Goal: Task Accomplishment & Management: Manage account settings

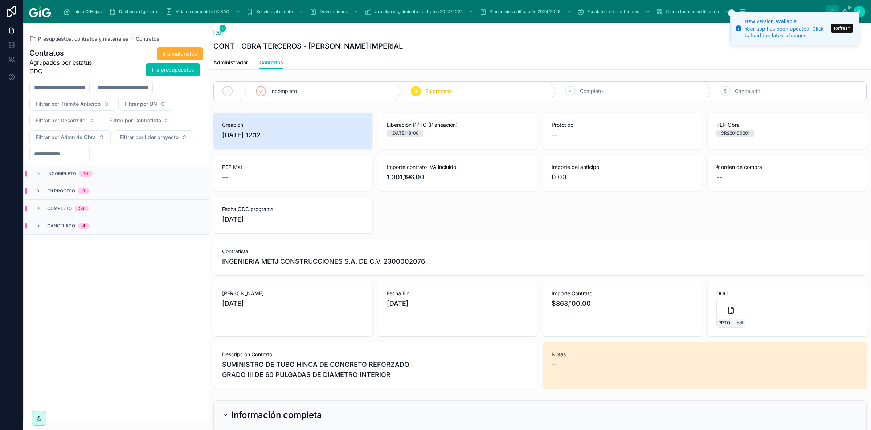
click at [842, 27] on button "Refresh" at bounding box center [842, 28] width 22 height 9
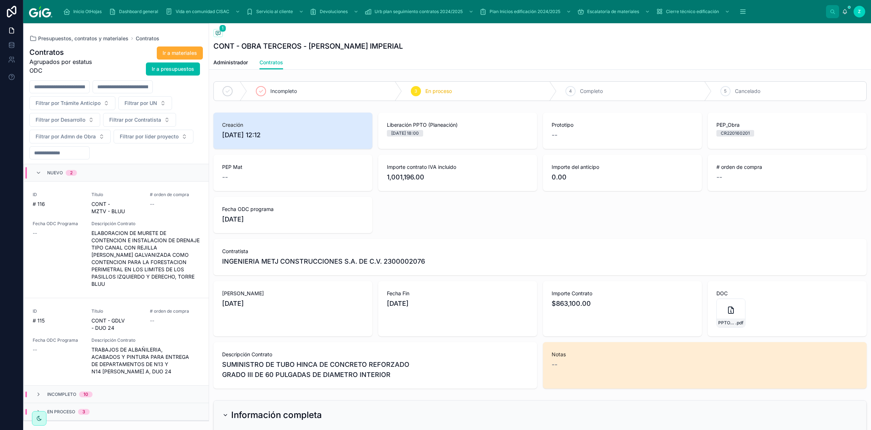
click at [152, 324] on div "# orden de compra --" at bounding box center [175, 319] width 50 height 23
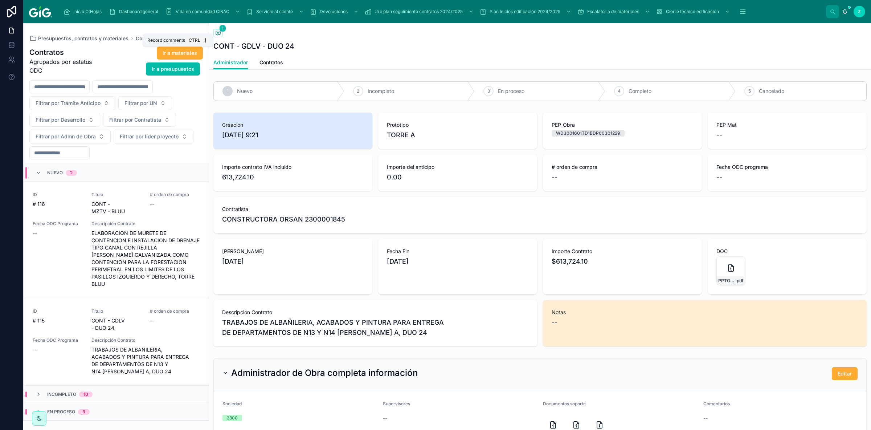
click at [221, 34] on span at bounding box center [217, 33] width 9 height 8
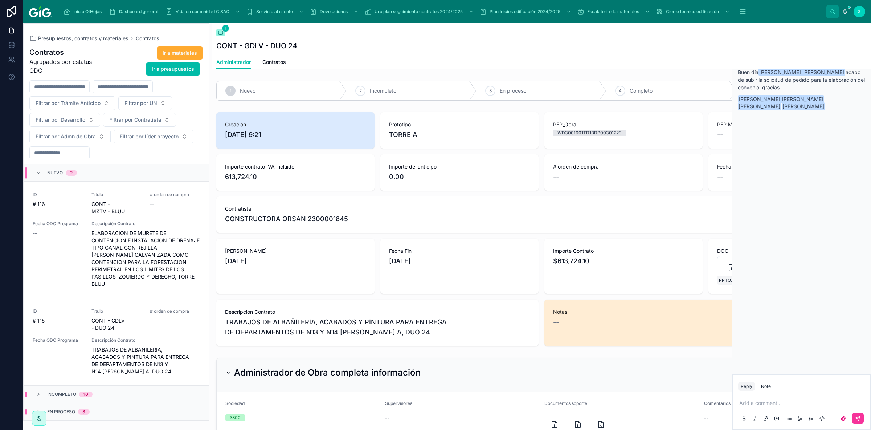
click at [772, 399] on p at bounding box center [802, 402] width 127 height 7
click at [861, 418] on icon at bounding box center [858, 418] width 6 height 6
click at [223, 34] on icon at bounding box center [220, 33] width 4 height 4
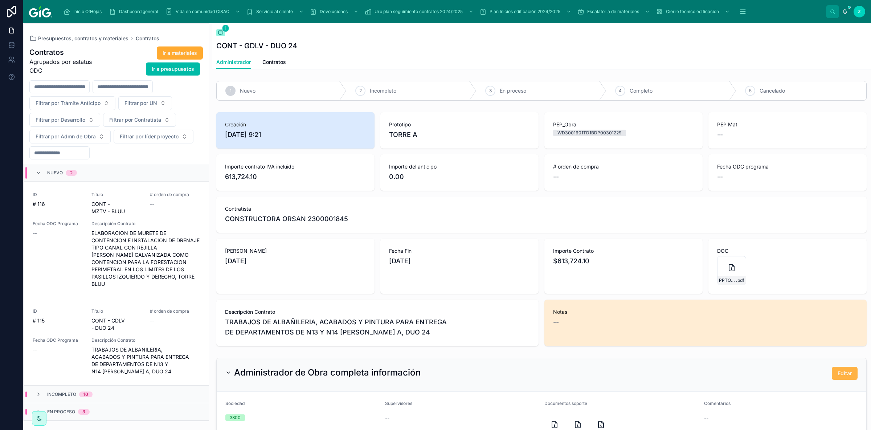
click at [842, 372] on span "Editar" at bounding box center [845, 372] width 14 height 7
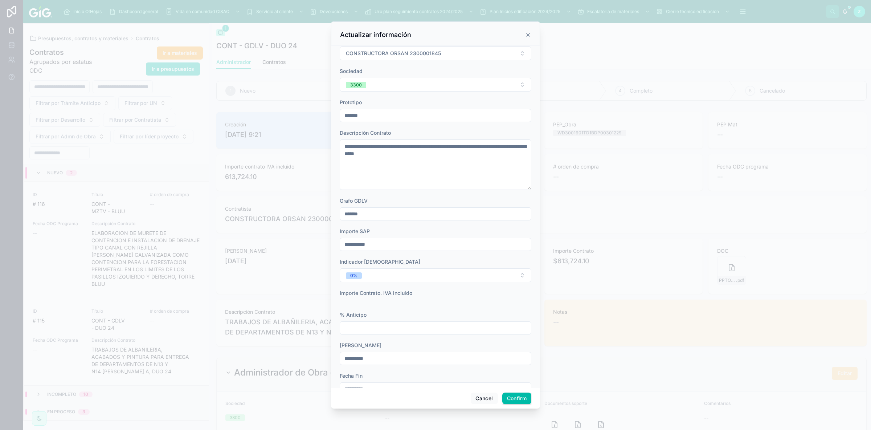
scroll to position [82, 0]
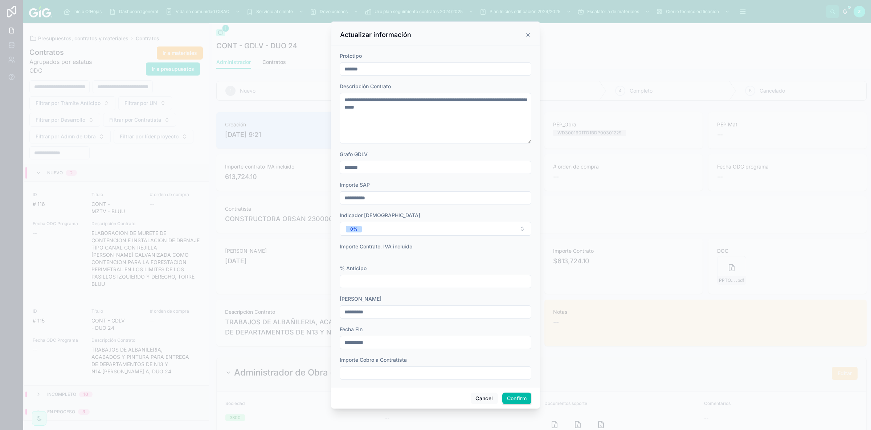
click at [387, 282] on input "text" at bounding box center [435, 281] width 191 height 10
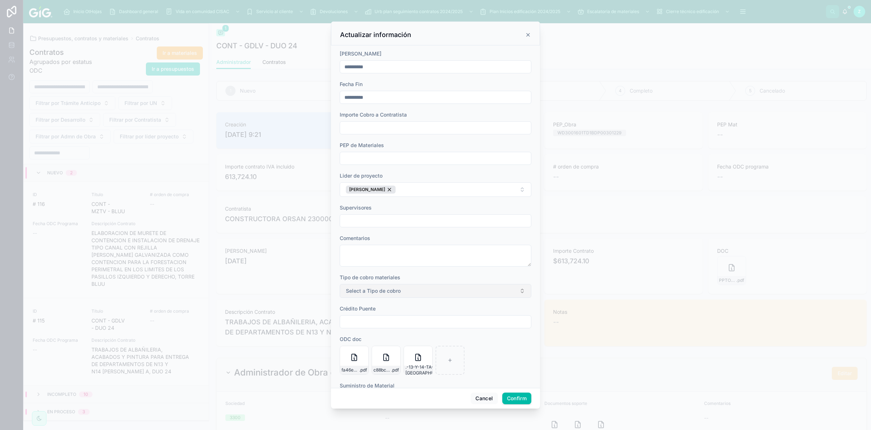
scroll to position [374, 0]
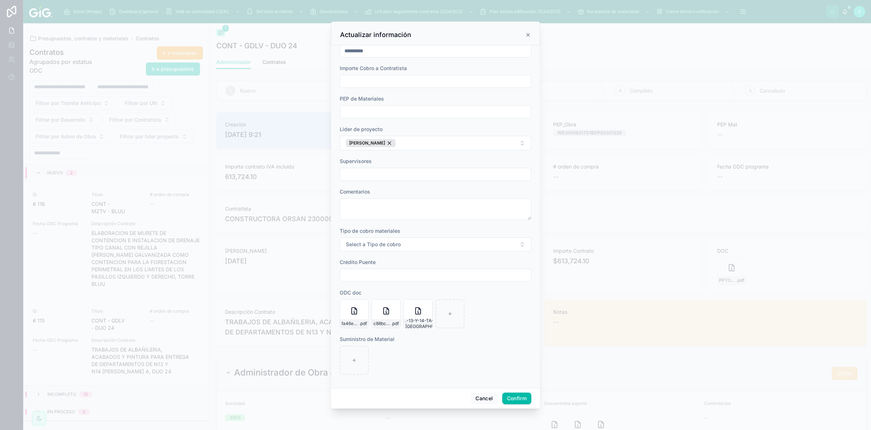
type input "******"
click at [513, 400] on button "Confirm" at bounding box center [516, 398] width 29 height 12
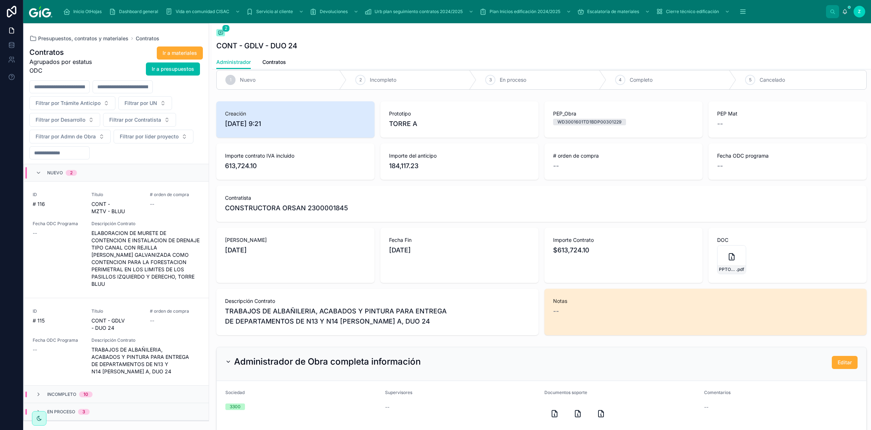
scroll to position [0, 0]
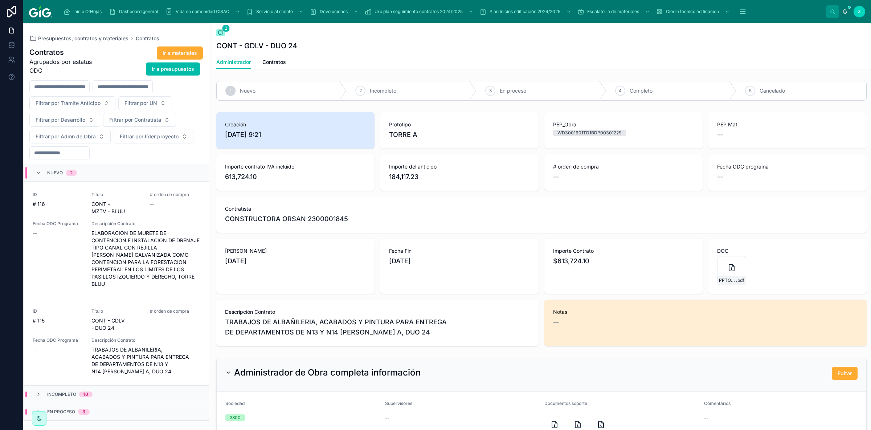
click at [279, 62] on span "Contratos" at bounding box center [274, 61] width 24 height 7
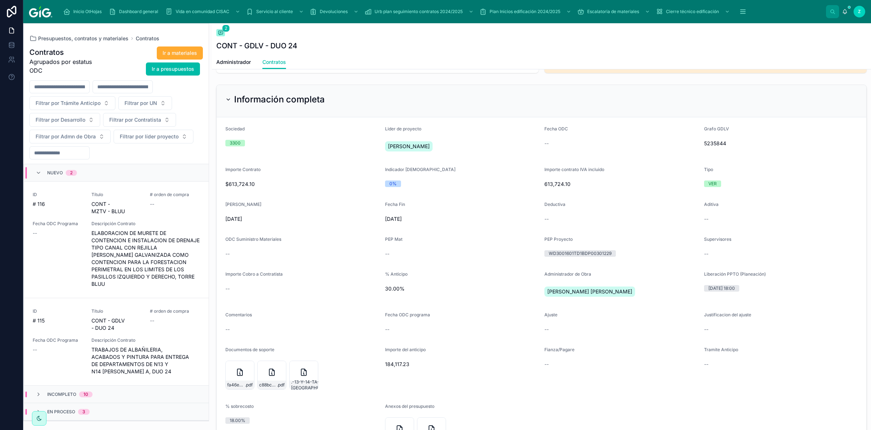
scroll to position [367, 0]
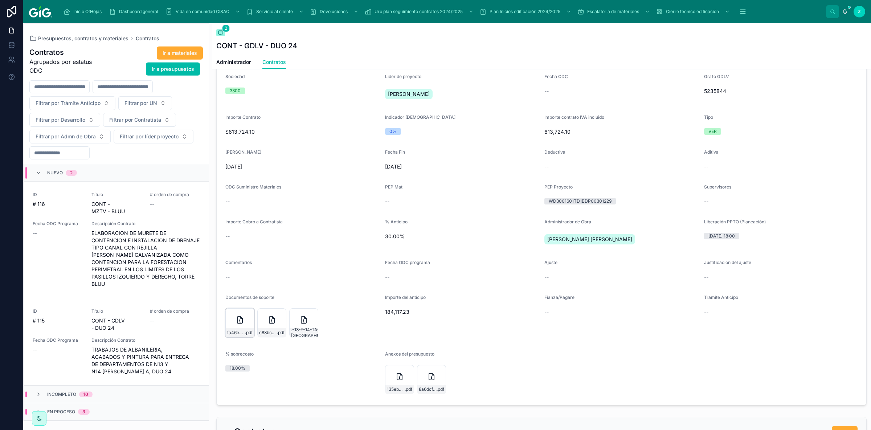
click at [237, 319] on icon at bounding box center [239, 319] width 5 height 7
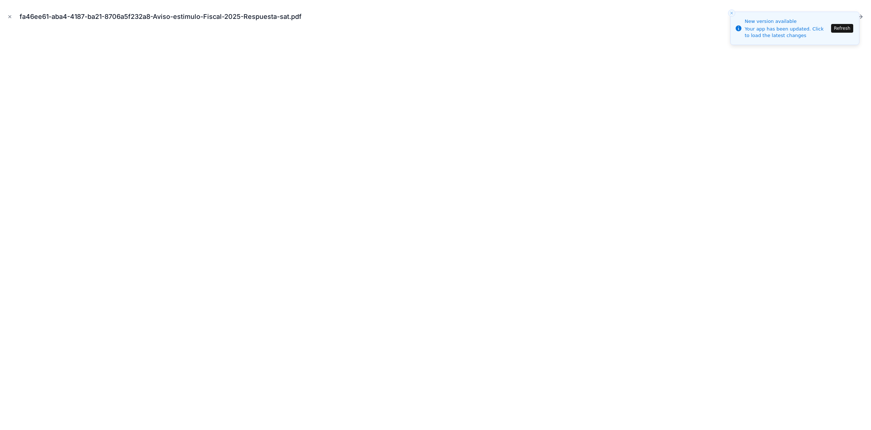
scroll to position [29, 0]
click at [842, 30] on button "Refresh" at bounding box center [842, 28] width 22 height 9
click at [12, 16] on icon "Close modal" at bounding box center [9, 16] width 5 height 5
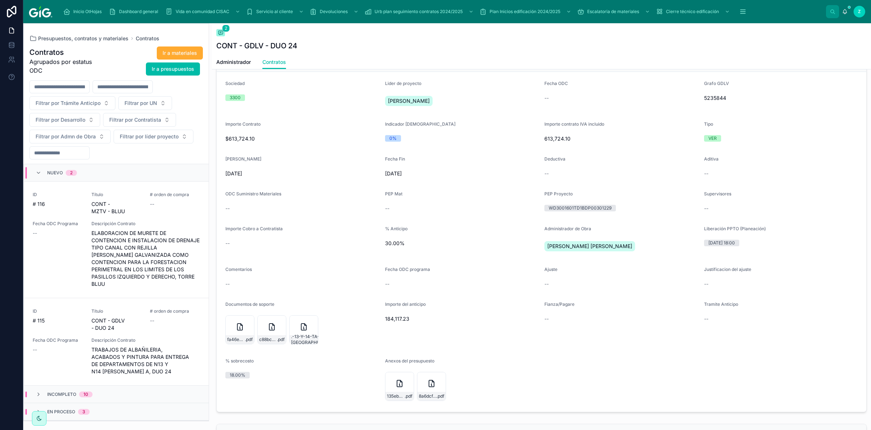
scroll to position [367, 0]
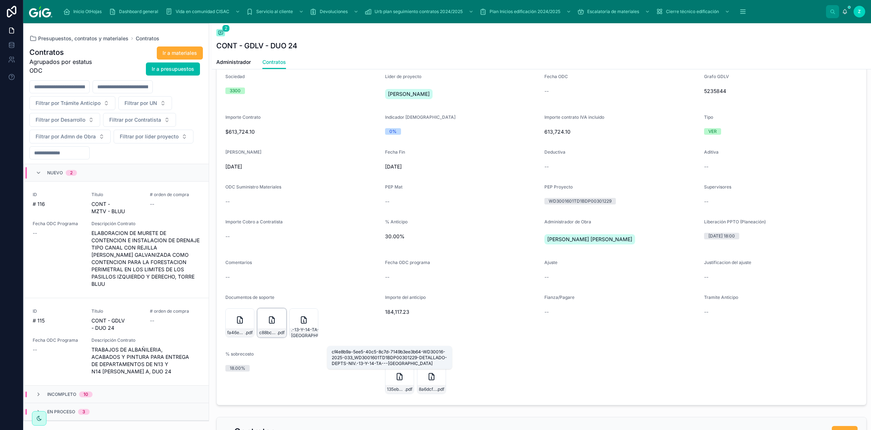
click at [268, 322] on icon at bounding box center [271, 319] width 9 height 9
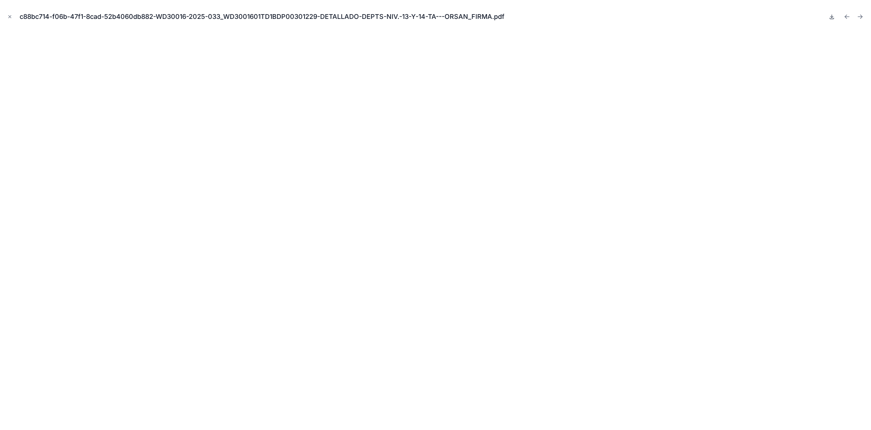
click at [834, 17] on icon at bounding box center [832, 17] width 6 height 6
click at [6, 17] on button "Close modal" at bounding box center [10, 17] width 8 height 8
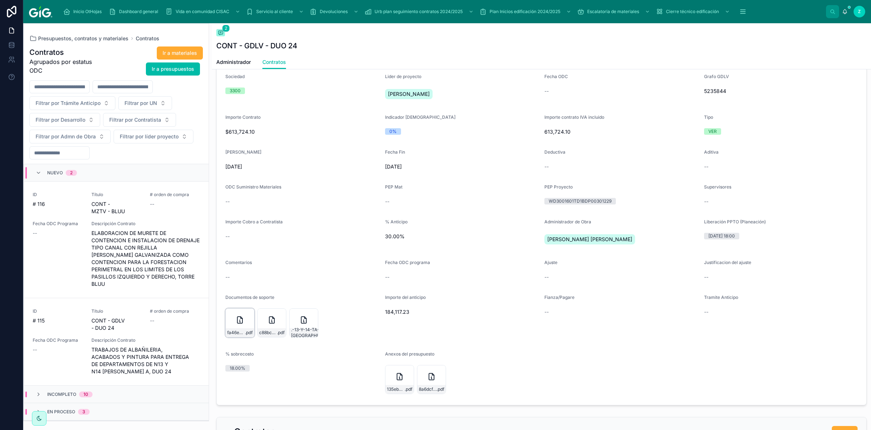
click at [232, 322] on div "fa46ee61-aba4-4187-ba21-8706a5f232a8-Aviso-estimulo-Fiscal-2025-Respuesta-sat .…" at bounding box center [239, 322] width 29 height 29
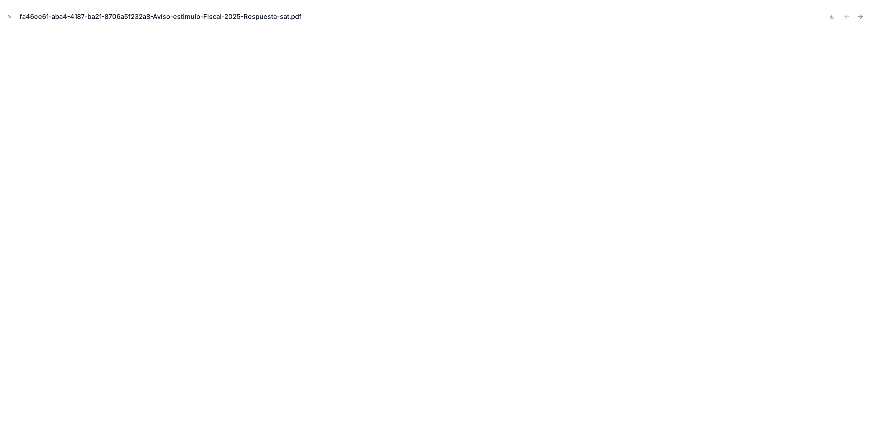
click at [829, 18] on button at bounding box center [832, 17] width 9 height 10
click at [11, 17] on icon "Close modal" at bounding box center [9, 16] width 5 height 5
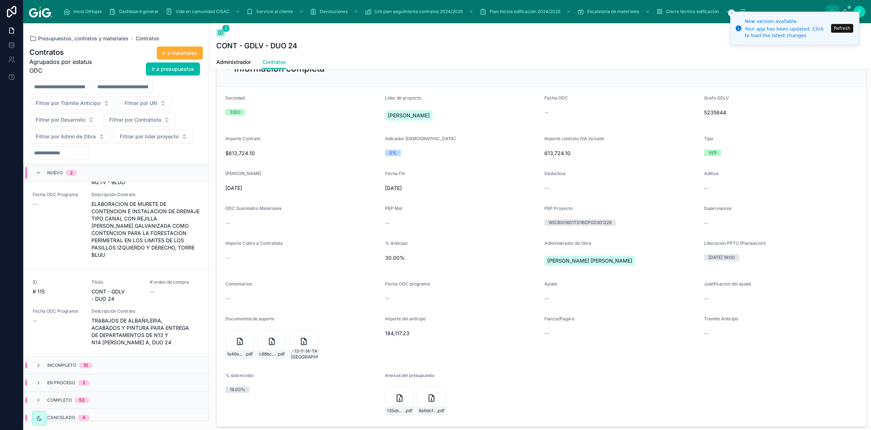
scroll to position [327, 0]
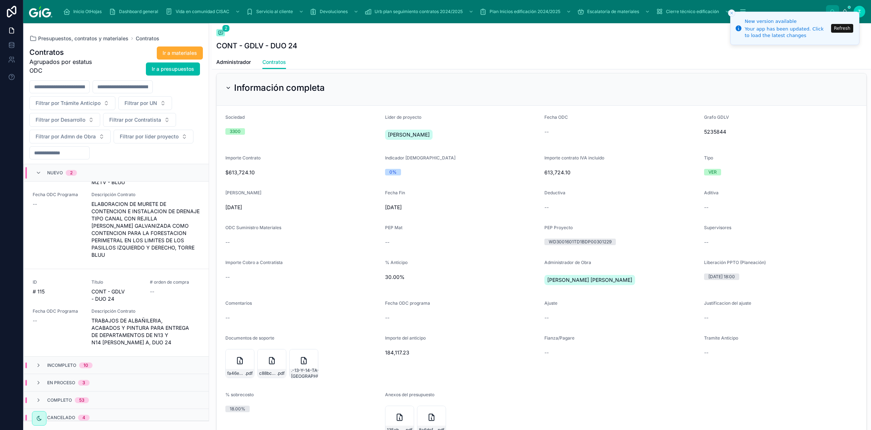
click at [849, 30] on button "Refresh" at bounding box center [842, 28] width 22 height 9
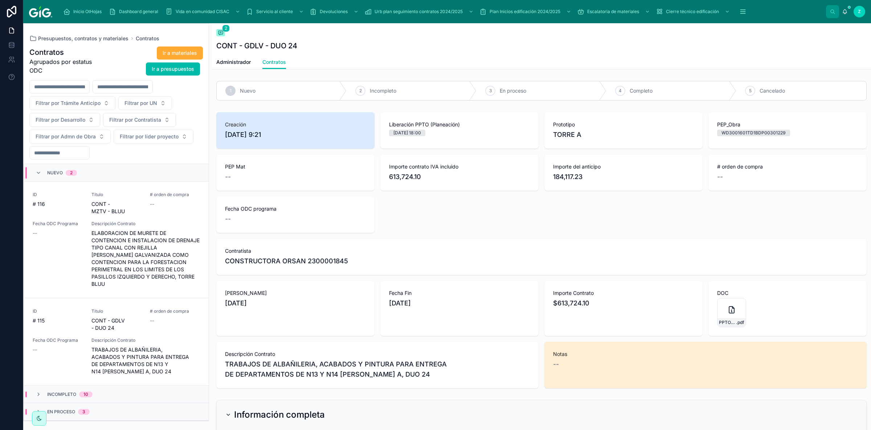
scroll to position [41, 0]
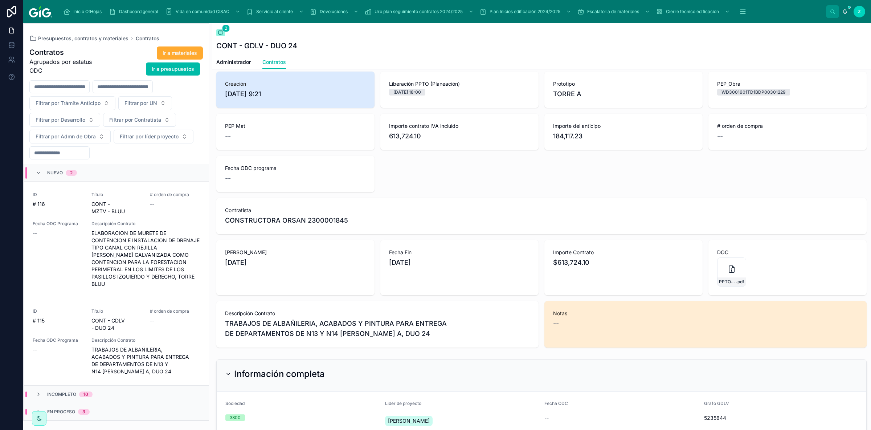
drag, startPoint x: 225, startPoint y: 261, endPoint x: 435, endPoint y: 262, distance: 209.8
click at [366, 262] on span "20/10/2025" at bounding box center [295, 262] width 141 height 10
copy div "20/10/2025 Fecha Fin 20/12/2025"
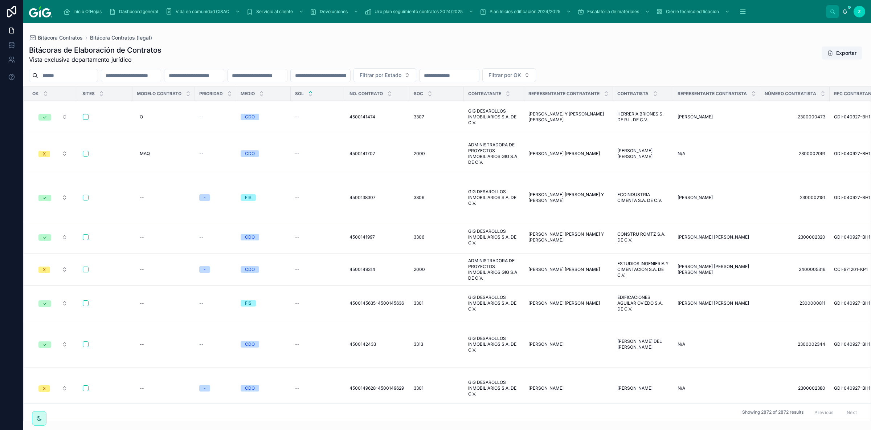
click at [0, 0] on icon at bounding box center [0, 0] width 0 height 0
